Goal: Task Accomplishment & Management: Complete application form

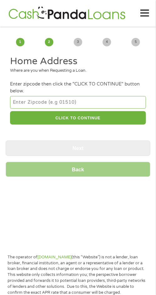
click at [3, 107] on div "1 Start 2 Your Home 3 About You 4 Employment 5 Banking 6 This field is hidden w…" at bounding box center [78, 107] width 156 height 152
click at [111, 104] on input "number" at bounding box center [77, 102] width 135 height 13
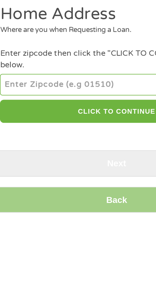
type input "75904"
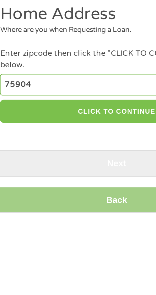
click at [86, 120] on button "CLICK TO CONTINUE" at bounding box center [77, 117] width 135 height 13
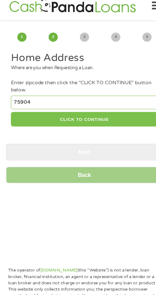
type input "75904"
type input "Lufkin"
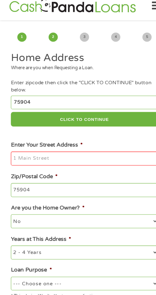
click at [97, 157] on input "Enter Your Street Address *" at bounding box center [77, 154] width 135 height 13
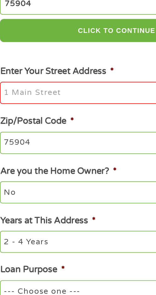
type input "[STREET_ADDRESS][PERSON_NAME]"
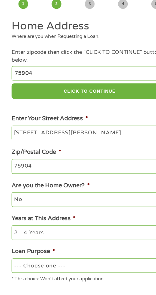
scroll to position [2, 0]
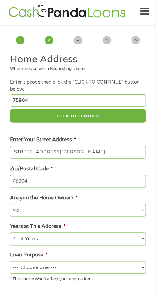
click at [95, 269] on select "--- Choose one --- Pay Bills Debt Consolidation Home Improvement Major Purchase…" at bounding box center [77, 267] width 135 height 13
select select "paybills"
click at [10, 262] on select "--- Choose one --- Pay Bills Debt Consolidation Home Improvement Major Purchase…" at bounding box center [77, 267] width 135 height 13
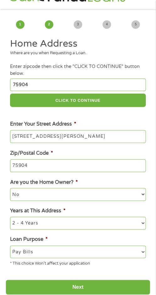
scroll to position [18, 0]
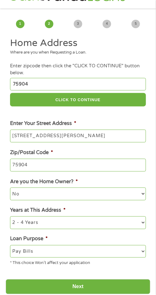
click at [105, 282] on input "Next" at bounding box center [78, 286] width 144 height 15
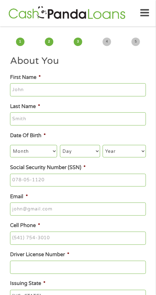
scroll to position [0, 0]
click at [89, 87] on input "First Name *" at bounding box center [77, 90] width 135 height 13
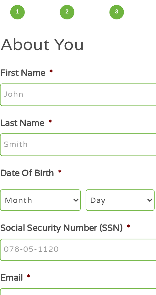
type input "[PERSON_NAME]"
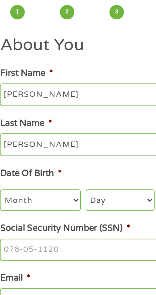
type input "[EMAIL_ADDRESS][DOMAIN_NAME]"
type input "[PHONE_NUMBER]"
click at [49, 154] on select "Month 1 2 3 4 5 6 7 8 9 10 11 12" at bounding box center [33, 151] width 47 height 13
select select "11"
click at [10, 146] on select "Month 1 2 3 4 5 6 7 8 9 10 11 12" at bounding box center [33, 151] width 47 height 13
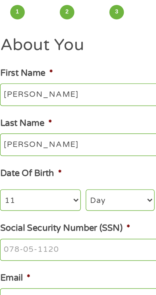
click at [80, 153] on select "Day 1 2 3 4 5 6 7 8 9 10 11 12 13 14 15 16 17 18 19 20 21 22 23 24 25 26 27 28 …" at bounding box center [80, 151] width 40 height 13
select select "29"
click at [60, 146] on select "Day 1 2 3 4 5 6 7 8 9 10 11 12 13 14 15 16 17 18 19 20 21 22 23 24 25 26 27 28 …" at bounding box center [80, 151] width 40 height 13
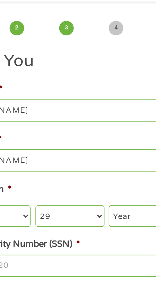
click at [108, 156] on select "Year [DATE] 2006 2005 2004 2003 2002 2001 2000 1999 1998 1997 1996 1995 1994 19…" at bounding box center [123, 151] width 43 height 13
select select "1967"
click at [102, 146] on select "Year [DATE] 2006 2005 2004 2003 2002 2001 2000 1999 1998 1997 1996 1995 1994 19…" at bounding box center [123, 151] width 43 height 13
click at [97, 184] on input "Social Security Number (SSN) *" at bounding box center [77, 180] width 135 height 13
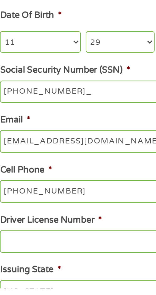
type input "451-27-7059"
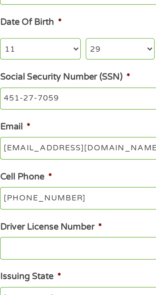
click at [63, 270] on input "Driver License Number *" at bounding box center [77, 267] width 135 height 13
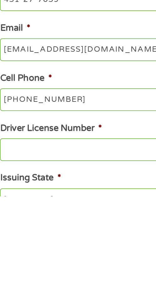
scroll to position [30, 0]
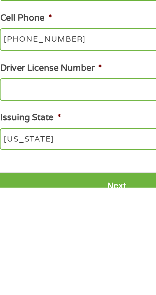
click at [68, 241] on input "Driver License Number *" at bounding box center [77, 237] width 135 height 13
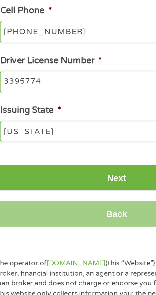
scroll to position [98, 0]
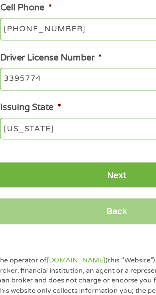
type input "3395774"
click at [71, 228] on input "Next" at bounding box center [78, 225] width 144 height 15
click at [81, 228] on input "Next" at bounding box center [78, 225] width 144 height 15
click at [74, 228] on input "Next" at bounding box center [78, 225] width 144 height 15
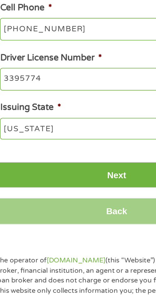
click at [69, 199] on select "[US_STATE] [US_STATE] [US_STATE] [US_STATE] [US_STATE] [US_STATE] [US_STATE] [U…" at bounding box center [77, 198] width 135 height 13
click at [10, 194] on select "[US_STATE] [US_STATE] [US_STATE] [US_STATE] [US_STATE] [US_STATE] [US_STATE] [U…" at bounding box center [77, 198] width 135 height 13
click at [59, 200] on select "[US_STATE] [US_STATE] [US_STATE] [US_STATE] [US_STATE] [US_STATE] [US_STATE] [U…" at bounding box center [77, 198] width 135 height 13
click at [43, 195] on select "[US_STATE] [US_STATE] [US_STATE] [US_STATE] [US_STATE] [US_STATE] [US_STATE] [U…" at bounding box center [77, 198] width 135 height 13
click at [10, 194] on select "[US_STATE] [US_STATE] [US_STATE] [US_STATE] [US_STATE] [US_STATE] [US_STATE] [U…" at bounding box center [77, 198] width 135 height 13
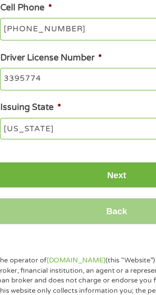
click at [89, 184] on ul "About You This field is hidden when viewing the form Title * --- Choose one ---…" at bounding box center [78, 83] width 144 height 252
click at [85, 230] on input "Next" at bounding box center [78, 225] width 144 height 15
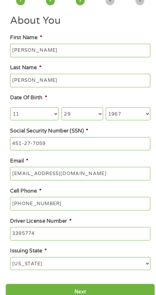
scroll to position [41, 0]
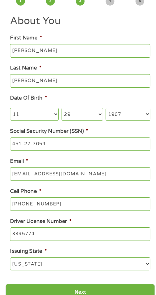
click at [87, 75] on input "[PERSON_NAME]" at bounding box center [77, 78] width 135 height 13
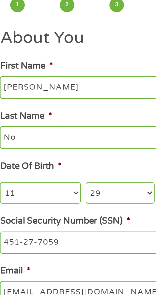
type input "N"
type input "[PERSON_NAME]"
click at [57, 50] on input "[PERSON_NAME]" at bounding box center [77, 50] width 135 height 13
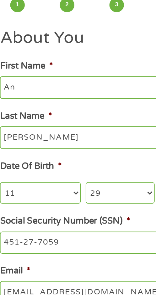
type input "A"
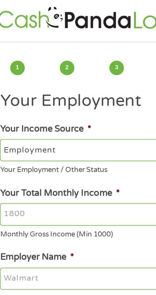
scroll to position [0, 0]
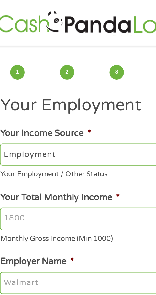
click at [66, 85] on select "--- Choose one --- Employment [DEMOGRAPHIC_DATA] Benefits" at bounding box center [77, 90] width 135 height 13
select select "benefits"
click at [10, 84] on select "--- Choose one --- Employment [DEMOGRAPHIC_DATA] Benefits" at bounding box center [77, 90] width 135 height 13
type input "Other"
type input "[PHONE_NUMBER]"
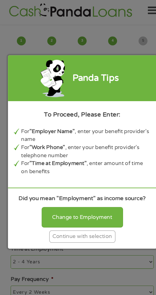
click at [105, 212] on div "Change to Employment" at bounding box center [77, 209] width 77 height 19
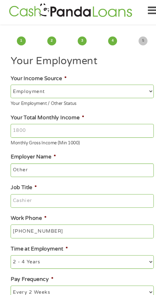
click at [85, 85] on select "--- Choose one --- Employment [DEMOGRAPHIC_DATA] Benefits" at bounding box center [77, 90] width 135 height 13
select select "benefits"
click at [10, 84] on select "--- Choose one --- Employment [DEMOGRAPHIC_DATA] Benefits" at bounding box center [77, 90] width 135 height 13
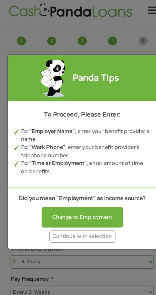
click at [100, 232] on div "Continue with selection" at bounding box center [78, 228] width 63 height 12
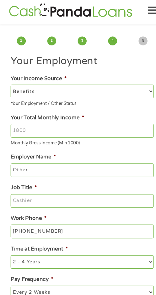
click at [72, 132] on input "Your Total Monthly Income *" at bounding box center [77, 127] width 135 height 13
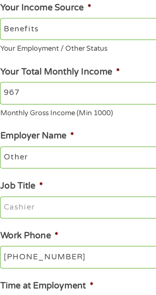
type input "967"
click at [58, 163] on input "Other" at bounding box center [77, 164] width 135 height 13
click at [42, 170] on input "Other" at bounding box center [77, 164] width 135 height 13
type input "O"
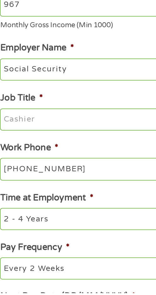
type input "Social Security"
click at [60, 194] on input "Job Title *" at bounding box center [77, 194] width 135 height 13
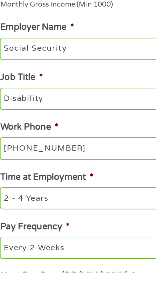
type input "Disability"
click at [70, 225] on input "[PHONE_NUMBER]" at bounding box center [77, 222] width 135 height 13
type input "[PHONE_NUMBER]"
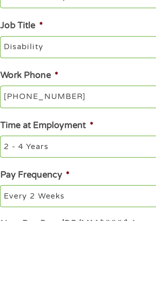
click at [65, 255] on select "--- Choose one --- 1 Year or less 1 - 2 Years 2 - 4 Years Over 4 Years" at bounding box center [77, 251] width 135 height 13
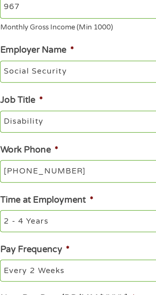
select select "60months"
click at [10, 247] on select "--- Choose one --- 1 Year or less 1 - 2 Years 2 - 4 Years Over 4 Years" at bounding box center [77, 251] width 135 height 13
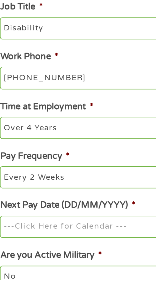
scroll to position [45, 0]
click at [64, 234] on select "--- Choose one --- Every 2 Weeks Every Week Monthly Semi-Monthly" at bounding box center [77, 235] width 135 height 13
select select "monthly"
click at [10, 230] on select "--- Choose one --- Every 2 Weeks Every Week Monthly Semi-Monthly" at bounding box center [77, 235] width 135 height 13
click at [80, 264] on input "Next Pay Date (DD/MM/YYYY) *" at bounding box center [77, 264] width 135 height 13
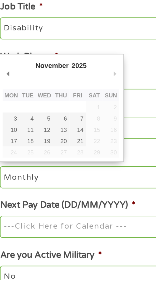
type input "[DATE]"
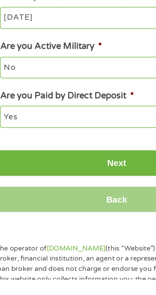
scroll to position [168, 0]
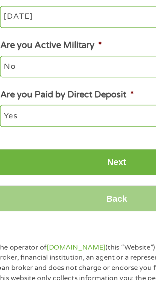
click at [75, 229] on input "Next" at bounding box center [78, 226] width 144 height 15
click at [80, 232] on input "Next" at bounding box center [78, 226] width 144 height 15
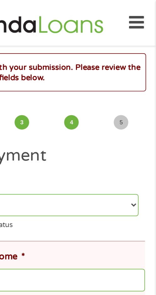
scroll to position [0, 0]
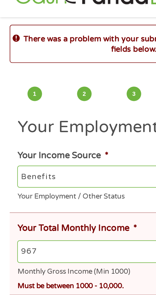
click at [48, 166] on input "967" at bounding box center [79, 163] width 139 height 13
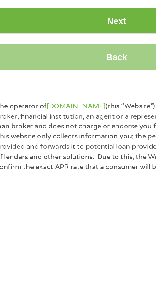
scroll to position [235, 0]
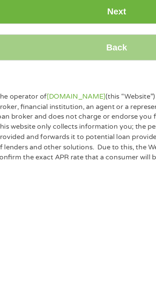
click at [79, 229] on input "Back" at bounding box center [78, 223] width 144 height 15
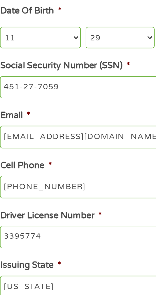
scroll to position [0, 0]
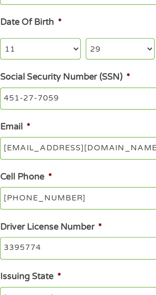
click at [83, 212] on input "[EMAIL_ADDRESS][DOMAIN_NAME]" at bounding box center [77, 209] width 135 height 13
click at [66, 268] on input "3395774" at bounding box center [77, 267] width 135 height 13
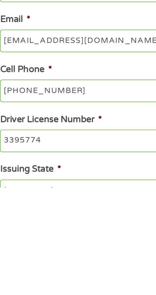
scroll to position [30, 0]
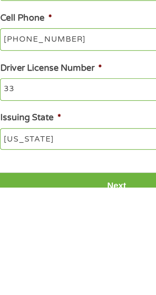
type input "3"
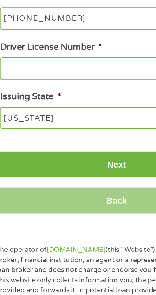
scroll to position [106, 0]
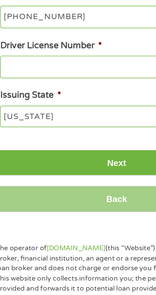
click at [82, 223] on input "Next" at bounding box center [78, 217] width 144 height 15
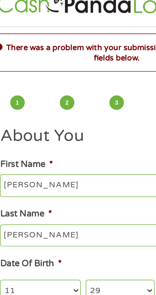
scroll to position [0, 0]
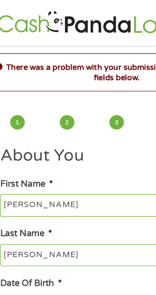
click at [79, 49] on div "There was a problem with your submission. Please review the fields below." at bounding box center [78, 42] width 144 height 22
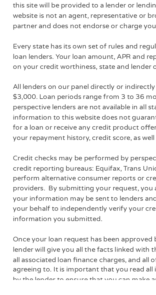
scroll to position [382, 0]
